Goal: Task Accomplishment & Management: Manage account settings

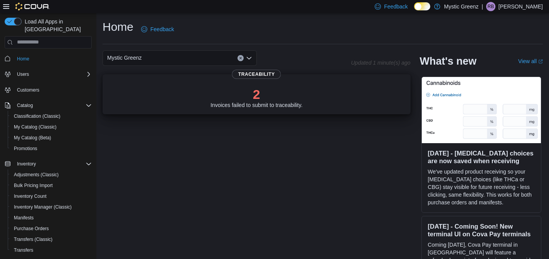
click at [259, 99] on p "2" at bounding box center [256, 94] width 92 height 15
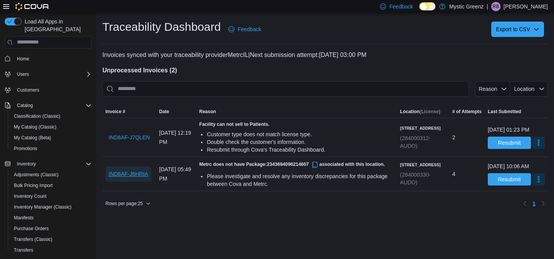
click at [130, 178] on span "IND8AF-J6HRIA" at bounding box center [129, 174] width 40 height 8
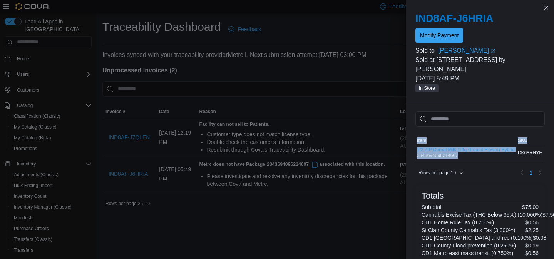
drag, startPoint x: 464, startPoint y: 156, endPoint x: 415, endPoint y: 156, distance: 49.3
click at [415, 156] on div "Sorting MemoryTable from EuiInMemoryTable; Page 1 of 1. Item SKU Qty Price Tota…" at bounding box center [480, 241] width 148 height 278
click at [478, 128] on div at bounding box center [480, 131] width 129 height 9
drag, startPoint x: 465, startPoint y: 155, endPoint x: 418, endPoint y: 156, distance: 47.8
click at [418, 156] on div "1/2 ZIP Cereal Milk (14g Ground Flower) Hybrid 2343694096214607" at bounding box center [466, 153] width 98 height 12
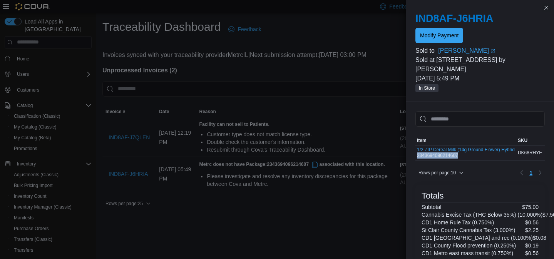
copy div "2343694096214607"
click at [548, 8] on button "Close this dialog" at bounding box center [546, 7] width 9 height 9
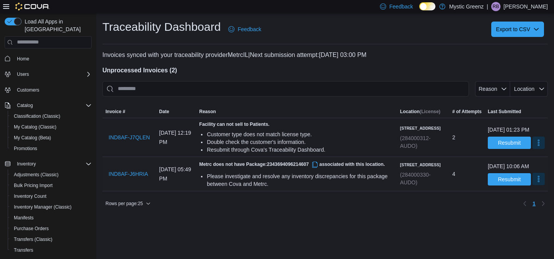
click at [533, 185] on button "More" at bounding box center [539, 179] width 12 height 12
click at [524, 206] on span "Mark as Resolved" at bounding box center [520, 206] width 43 height 8
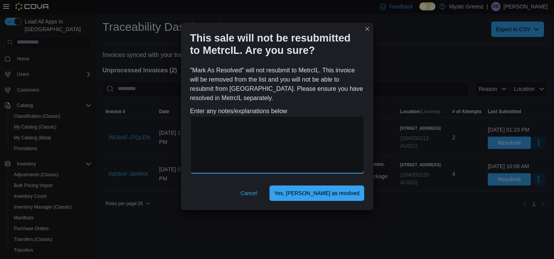
click at [281, 148] on textarea at bounding box center [277, 145] width 174 height 58
type textarea "**********"
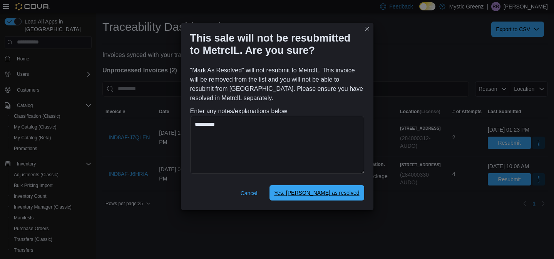
click at [334, 190] on span "Yes, mark as resolved" at bounding box center [316, 193] width 85 height 8
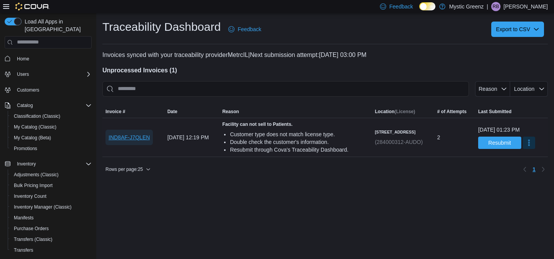
click at [132, 141] on span "IND8AF-J7QLEN" at bounding box center [129, 138] width 41 height 8
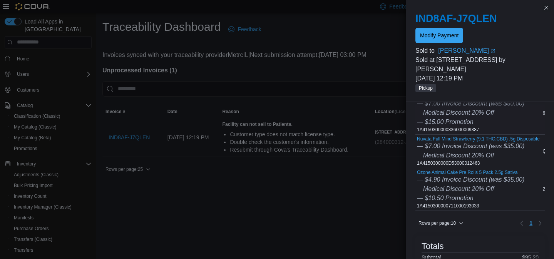
scroll to position [101, 0]
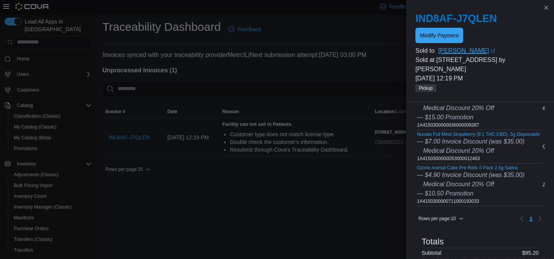
click at [449, 53] on link "Tamela Stuart (opens in a new tab or window)" at bounding box center [491, 50] width 107 height 9
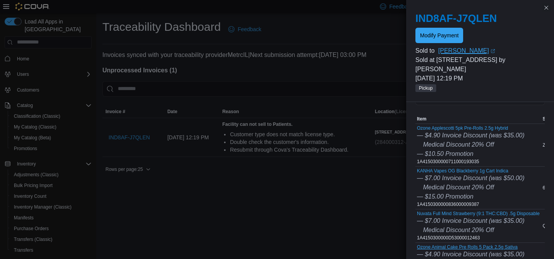
scroll to position [0, 0]
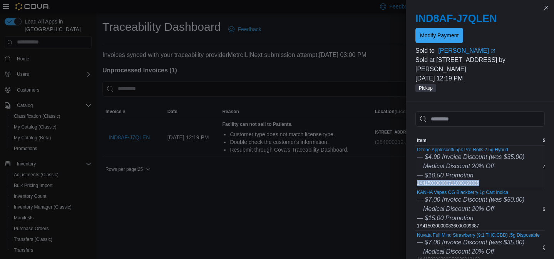
drag, startPoint x: 489, startPoint y: 174, endPoint x: 418, endPoint y: 176, distance: 70.5
click at [418, 176] on div "Ozone Applescotti 5pk Pre-Rolls 2.5g Hybrid — $4.90 Invoice Discount (was $35.0…" at bounding box center [470, 166] width 107 height 39
copy div "1A4150300000711000193035"
drag, startPoint x: 489, startPoint y: 218, endPoint x: 417, endPoint y: 215, distance: 71.7
click at [417, 215] on div "KANHA Vapes OG Blackberry 1g Cart Indica — $7.00 Invoice Discount (was $50.00) …" at bounding box center [470, 209] width 107 height 39
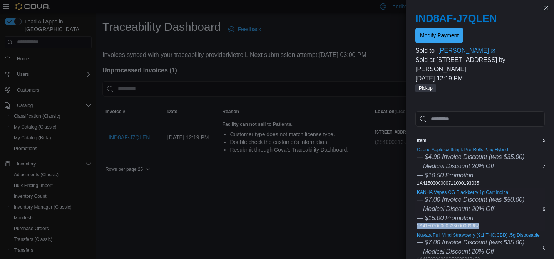
copy div "1A4150300000836000009387"
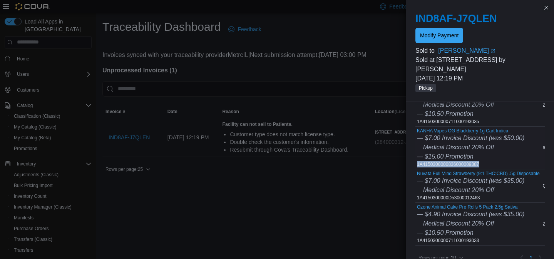
scroll to position [71, 0]
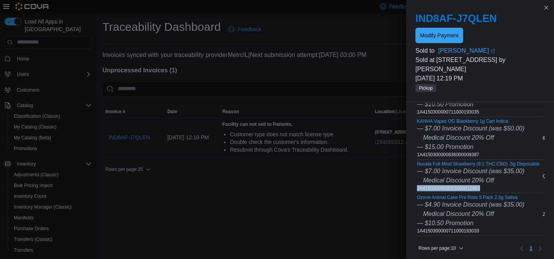
drag, startPoint x: 489, startPoint y: 180, endPoint x: 417, endPoint y: 180, distance: 71.7
click at [417, 180] on div "Nuvata Full Mind Strawberry (9:1 THC:CBD) .5g Disposable — $7.00 Invoice Discou…" at bounding box center [478, 176] width 123 height 30
copy div "1A4150300000D53000012463"
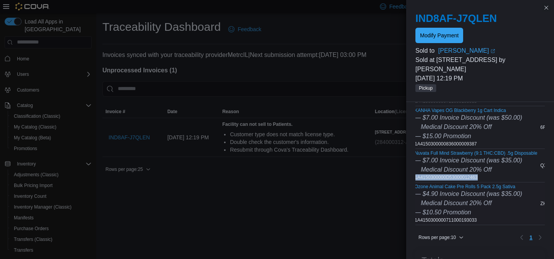
scroll to position [0, 0]
drag, startPoint x: 489, startPoint y: 214, endPoint x: 417, endPoint y: 214, distance: 72.4
click at [417, 214] on div "Ozone Animal Cake Pre Rolls 5 Pack 2.5g Sativa — $4.90 Invoice Discount (was $3…" at bounding box center [470, 203] width 107 height 39
copy div "1A4150300000711000193033"
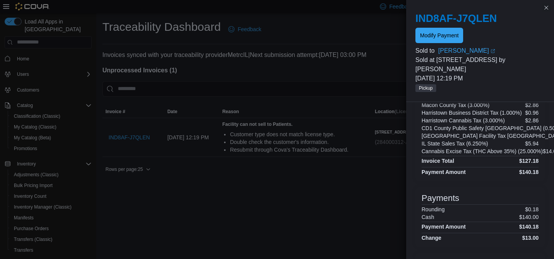
scroll to position [244, 0]
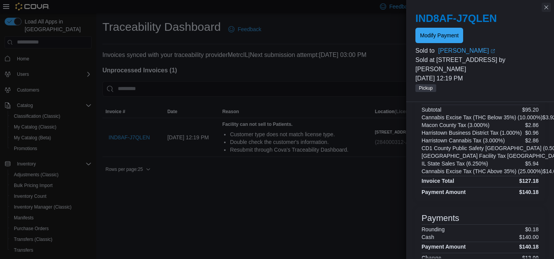
click at [546, 9] on button "Close this dialog" at bounding box center [546, 7] width 9 height 9
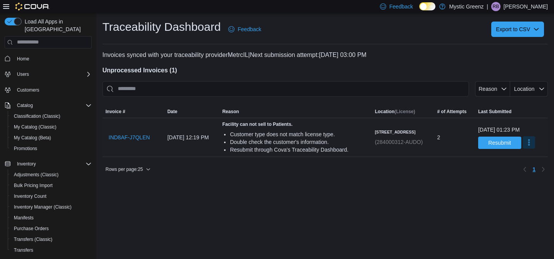
click at [523, 149] on button "More" at bounding box center [529, 142] width 12 height 12
click at [466, 198] on div "Traceability Dashboard Feedback Export to CSV Invoices synced with your traceab…" at bounding box center [325, 136] width 458 height 246
click at [132, 141] on span "IND8AF-J7QLEN" at bounding box center [129, 138] width 41 height 8
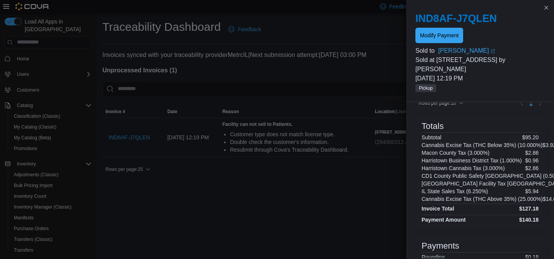
scroll to position [326, 0]
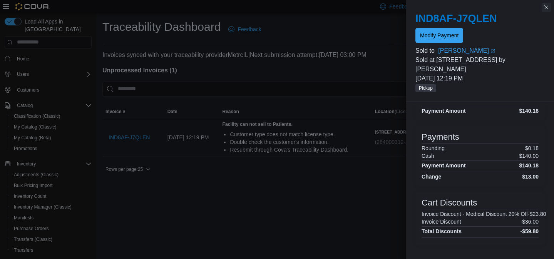
click at [550, 9] on button "Close this dialog" at bounding box center [546, 7] width 9 height 9
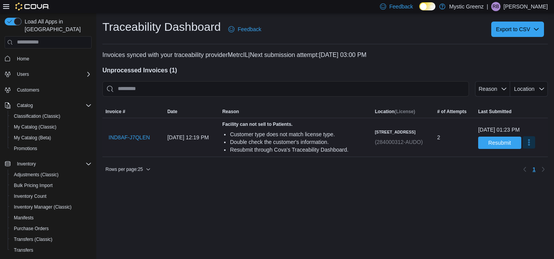
click at [523, 149] on button "More" at bounding box center [529, 142] width 12 height 12
click at [512, 171] on span "Mark as Resolved" at bounding box center [520, 170] width 43 height 8
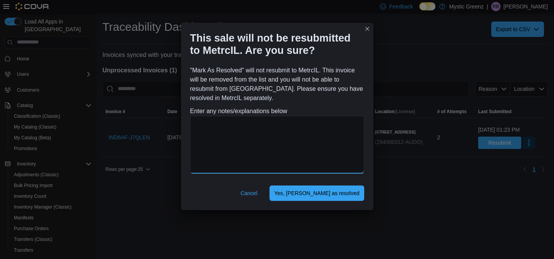
click at [254, 138] on textarea at bounding box center [277, 145] width 174 height 58
type textarea "**********"
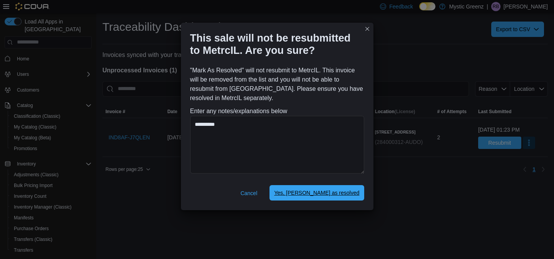
click at [331, 198] on span "Yes, mark as resolved" at bounding box center [316, 192] width 85 height 15
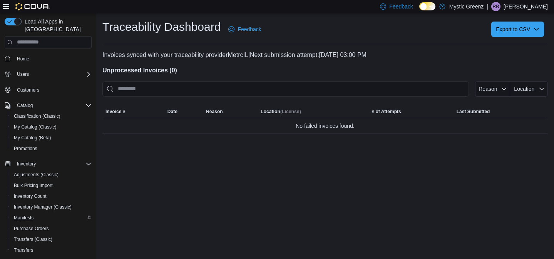
scroll to position [2, 0]
click at [46, 203] on span "Inventory Manager (Classic)" at bounding box center [43, 206] width 58 height 6
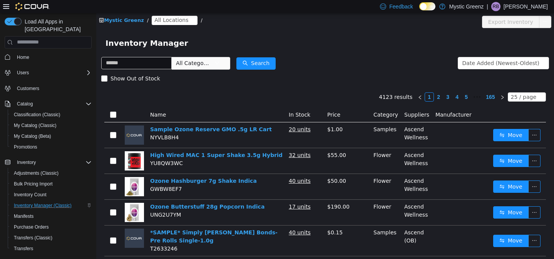
click at [170, 21] on span "All Locations" at bounding box center [171, 19] width 34 height 8
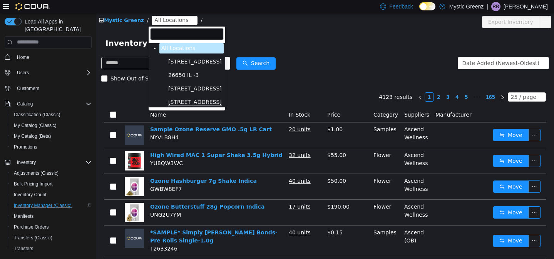
click at [199, 103] on span "[STREET_ADDRESS]" at bounding box center [195, 102] width 54 height 7
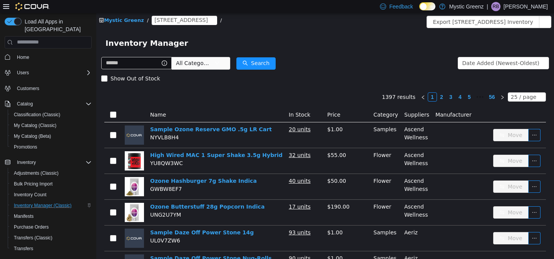
click at [220, 61] on icon "icon: down" at bounding box center [217, 62] width 5 height 5
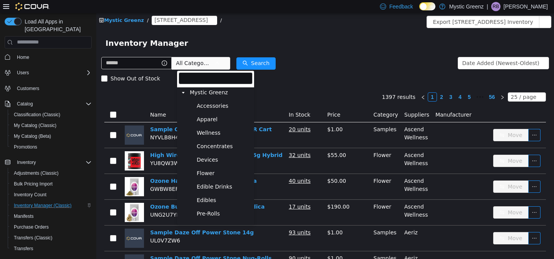
scroll to position [67, 0]
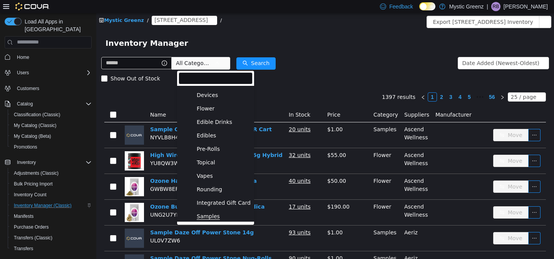
click at [211, 216] on span "Samples" at bounding box center [208, 216] width 23 height 7
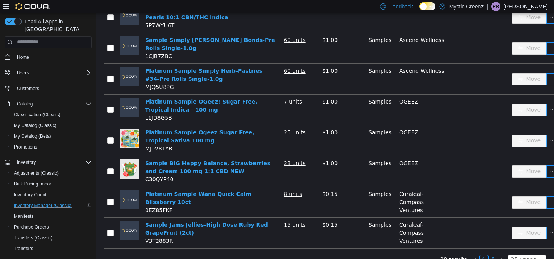
scroll to position [616, 0]
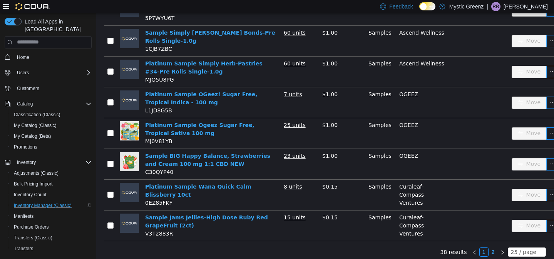
click at [489, 248] on link "2" at bounding box center [493, 252] width 8 height 8
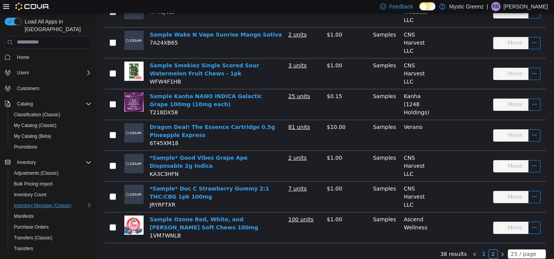
scroll to position [286, 0]
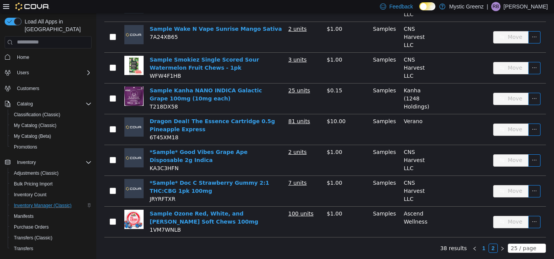
click at [480, 250] on link "1" at bounding box center [484, 248] width 8 height 8
